Goal: Task Accomplishment & Management: Manage account settings

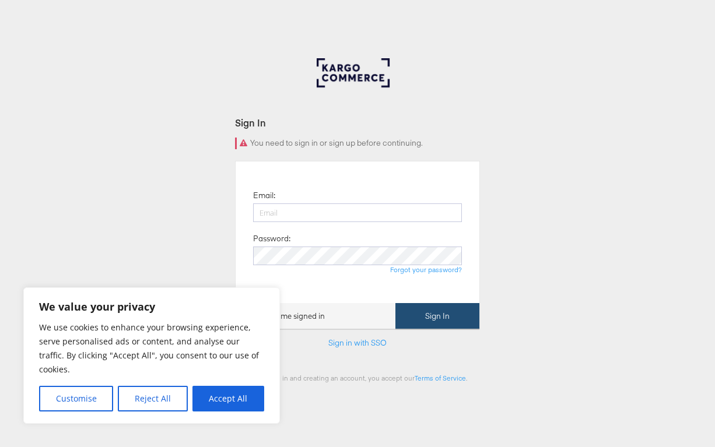
type input "[PERSON_NAME][EMAIL_ADDRESS][DOMAIN_NAME]"
click at [419, 313] on button "Sign In" at bounding box center [438, 316] width 84 height 26
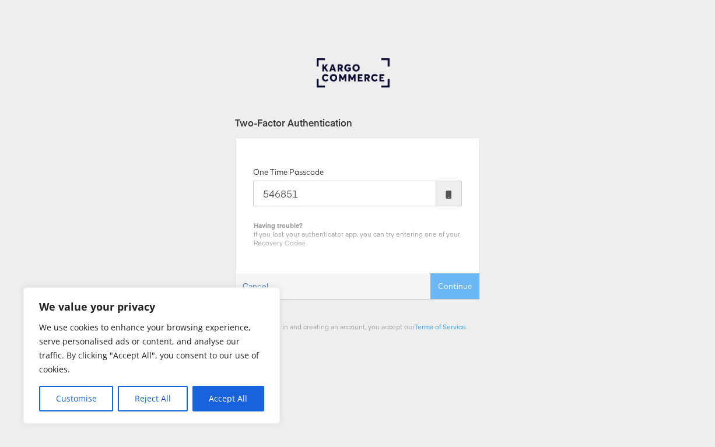
type input "546851"
click at [431, 274] on button "Continue" at bounding box center [455, 287] width 49 height 26
